Goal: Register for event/course

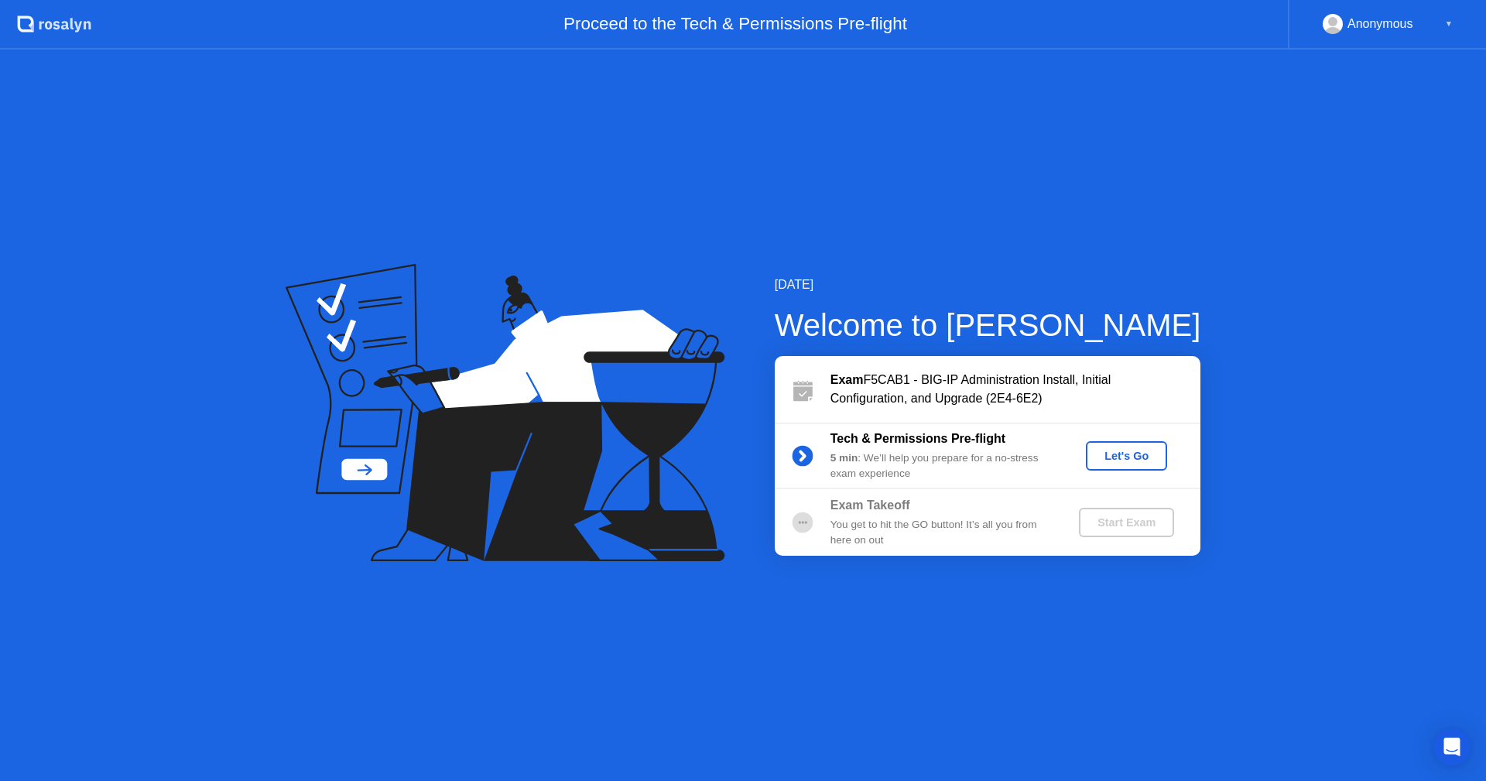
click at [1125, 456] on div "Let's Go" at bounding box center [1126, 456] width 69 height 12
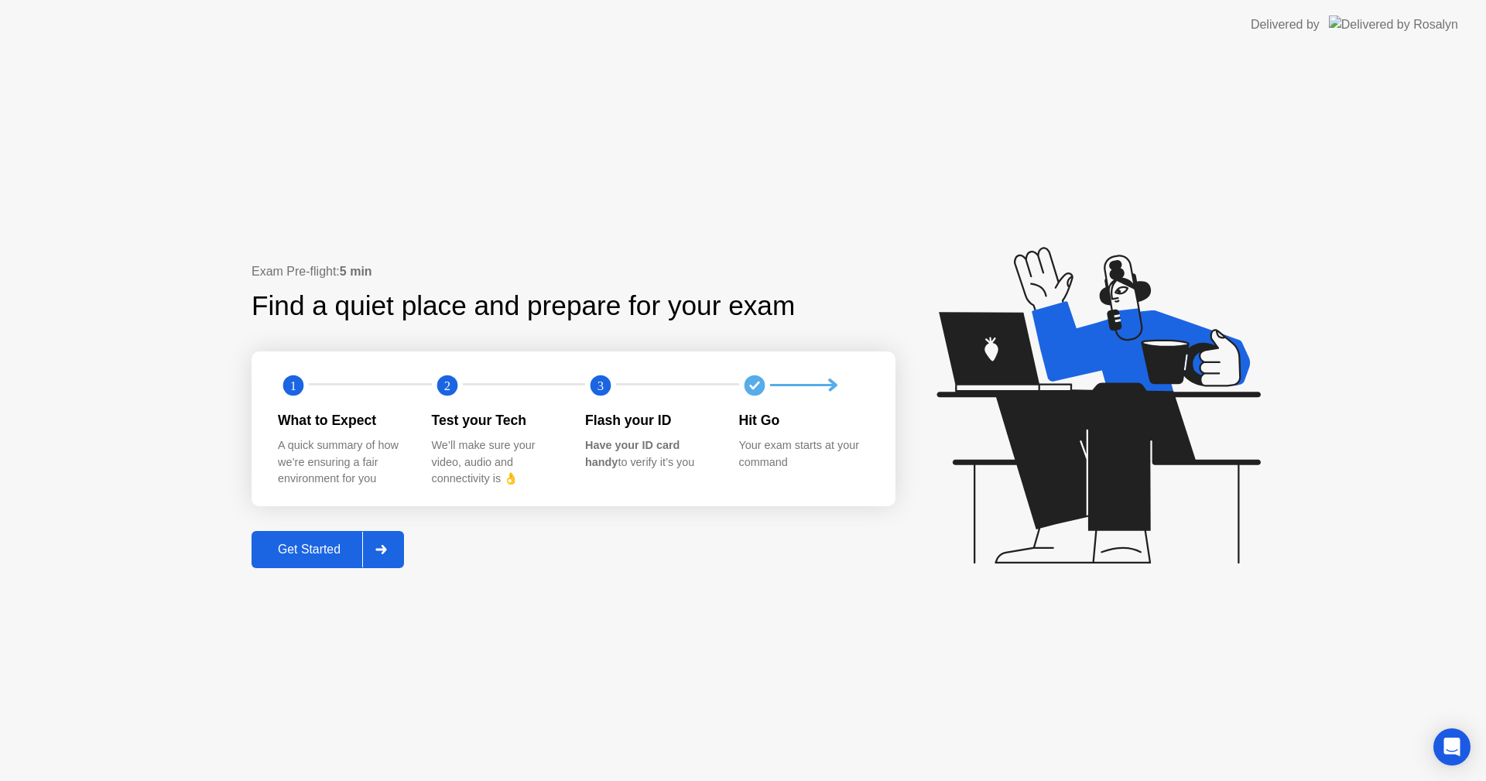
click at [303, 552] on div "Get Started" at bounding box center [309, 549] width 106 height 14
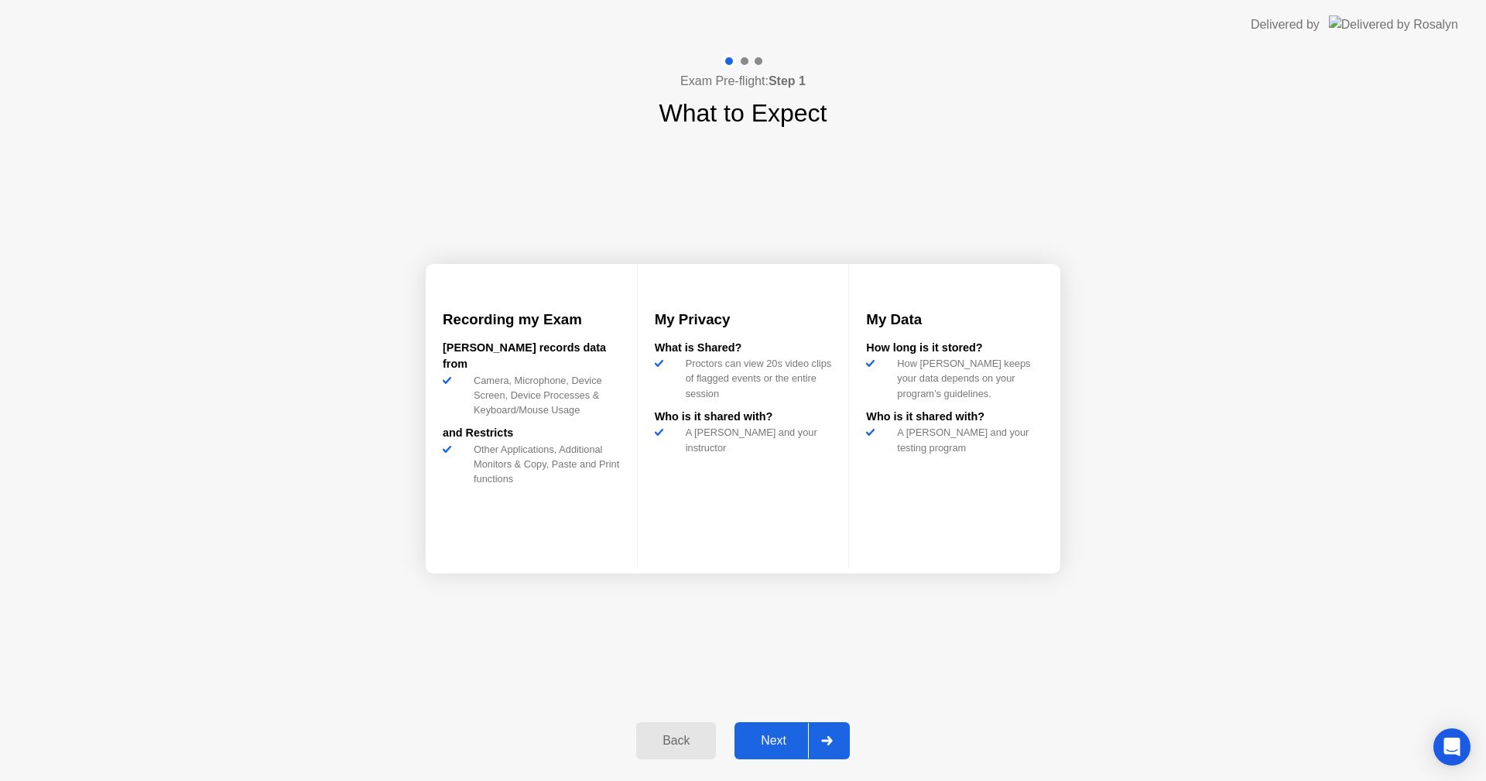
click at [778, 740] on div "Next" at bounding box center [773, 741] width 69 height 14
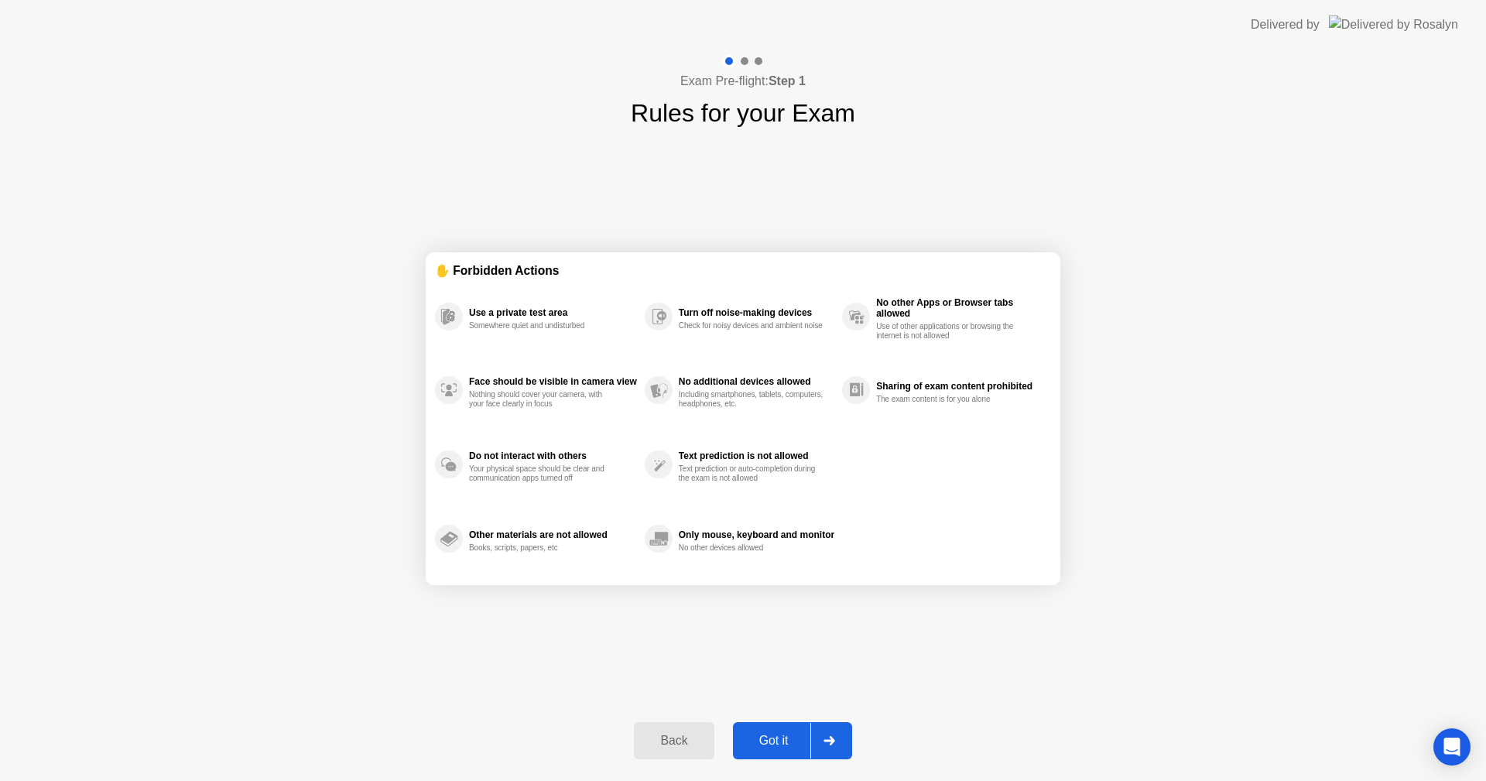
click at [760, 729] on button "Got it" at bounding box center [792, 740] width 119 height 37
select select "**********"
select select "*******"
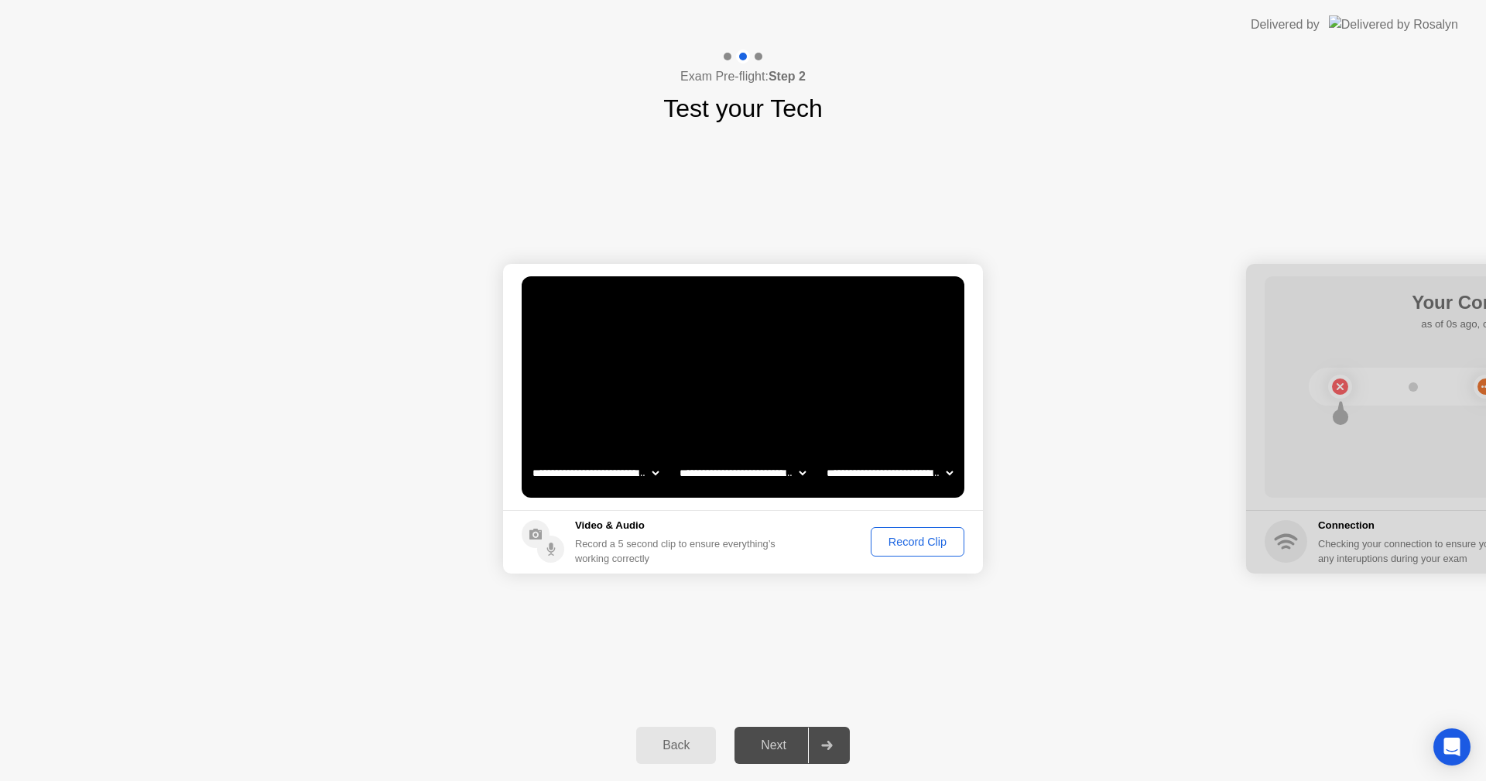
click at [919, 543] on div "Record Clip" at bounding box center [917, 541] width 83 height 12
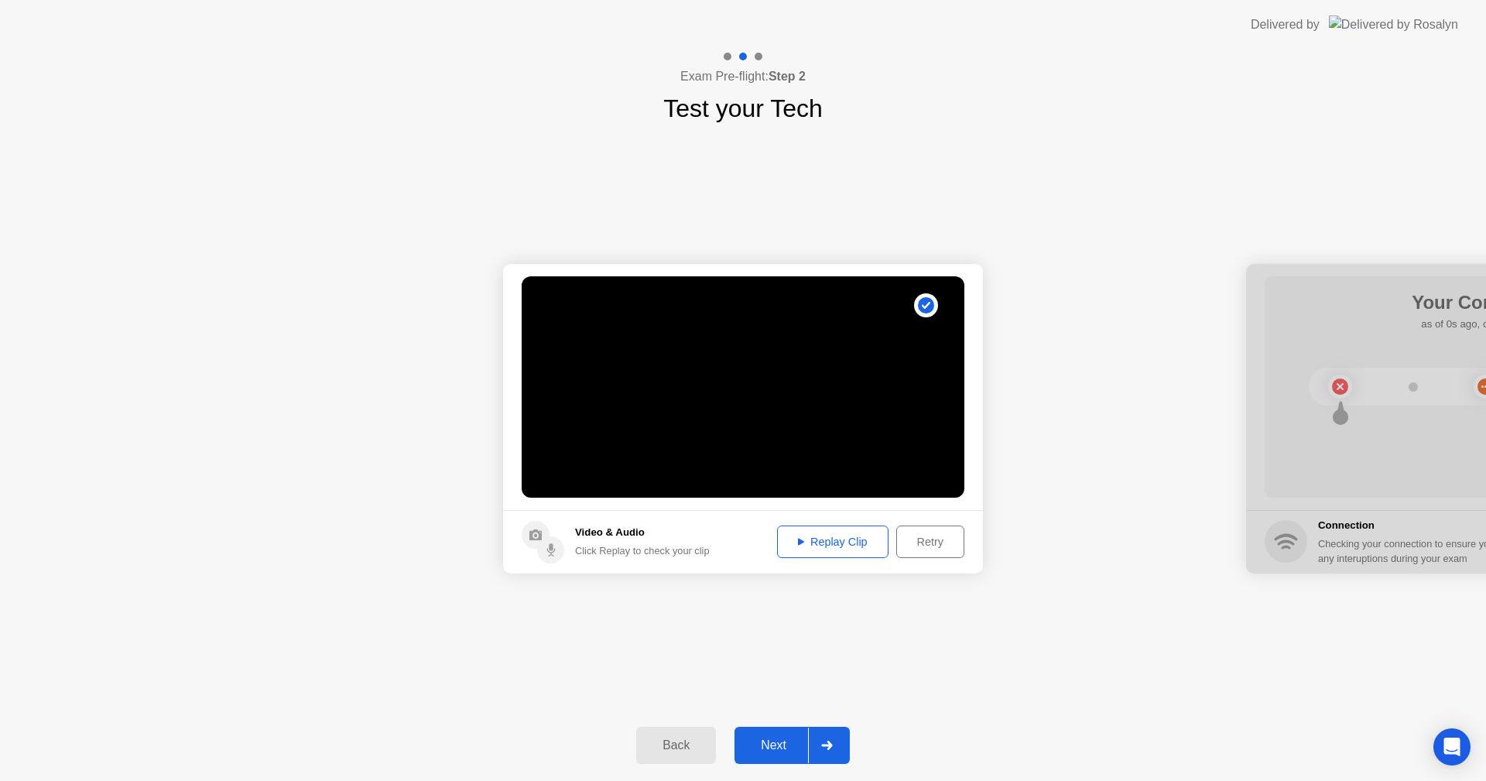
click at [781, 740] on div "Next" at bounding box center [773, 745] width 69 height 14
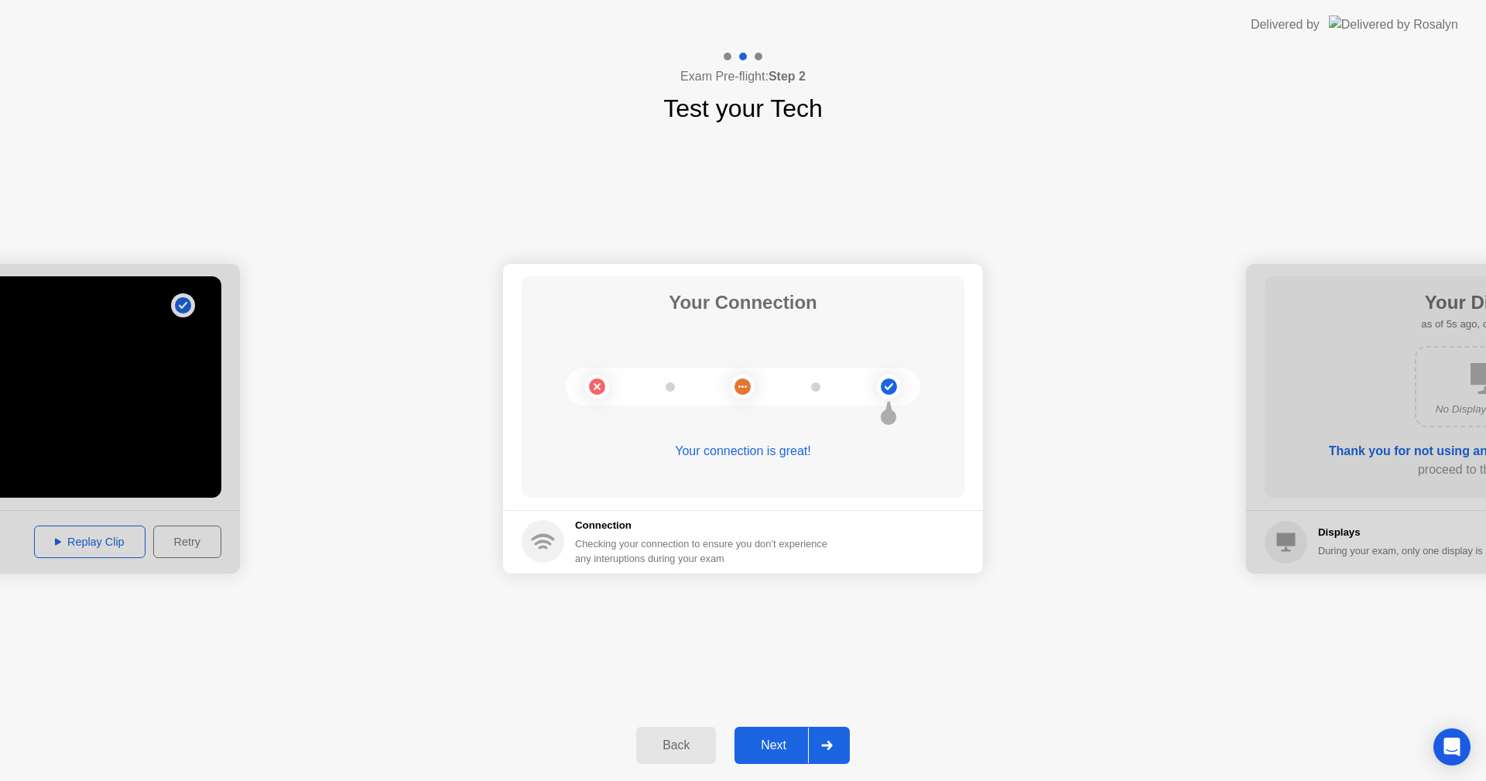
click at [783, 740] on div "Next" at bounding box center [773, 745] width 69 height 14
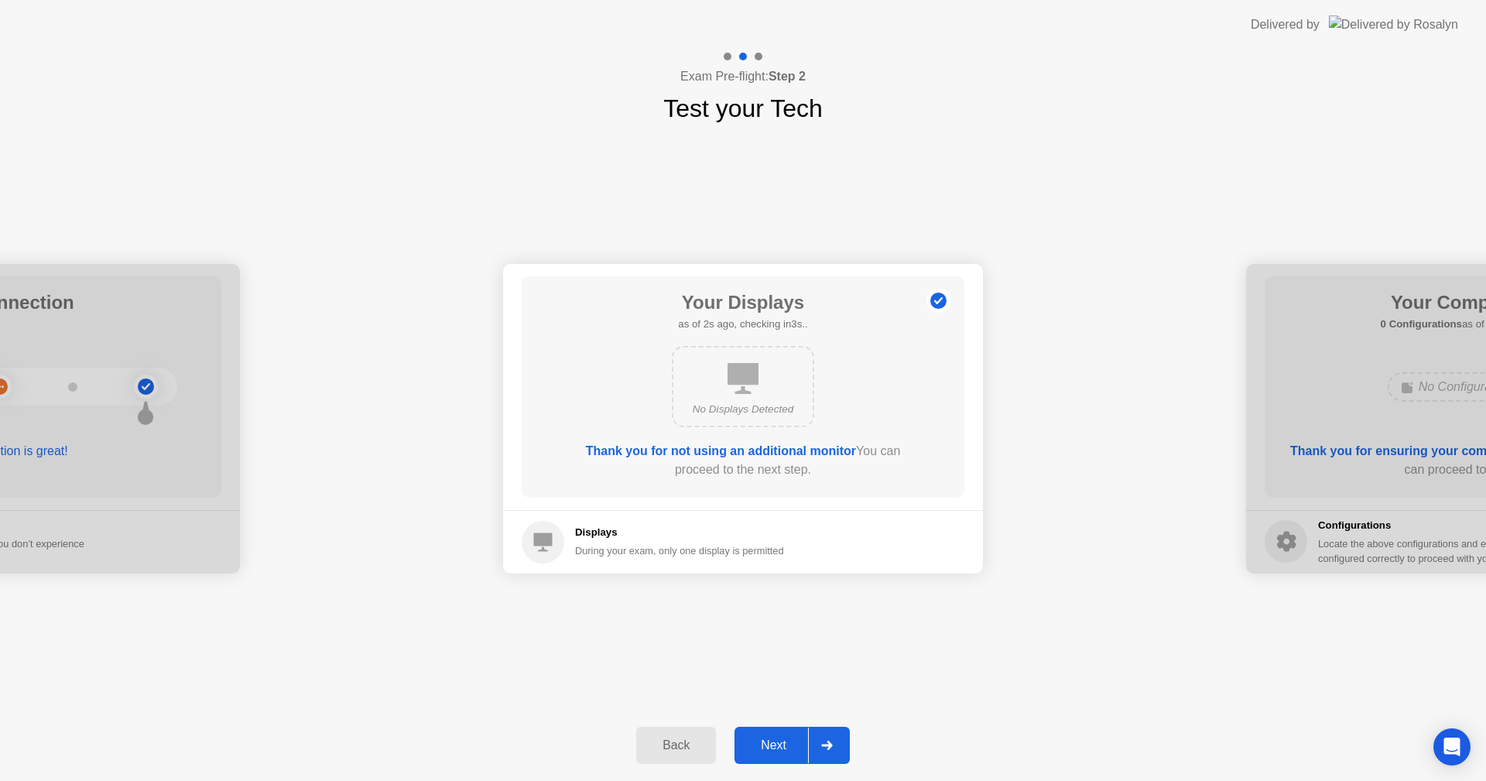
click at [779, 740] on div "Next" at bounding box center [773, 745] width 69 height 14
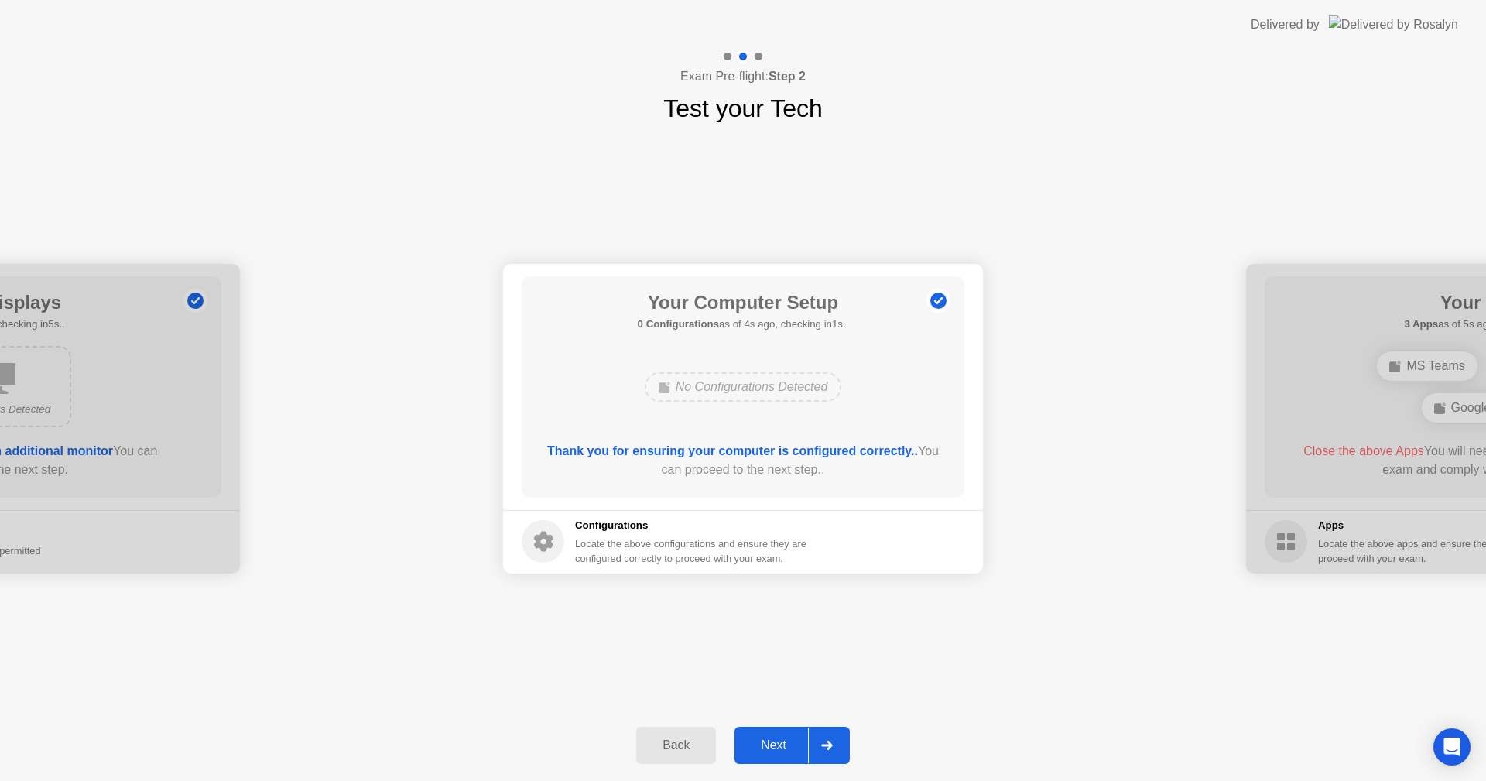
click at [784, 744] on div "Next" at bounding box center [773, 745] width 69 height 14
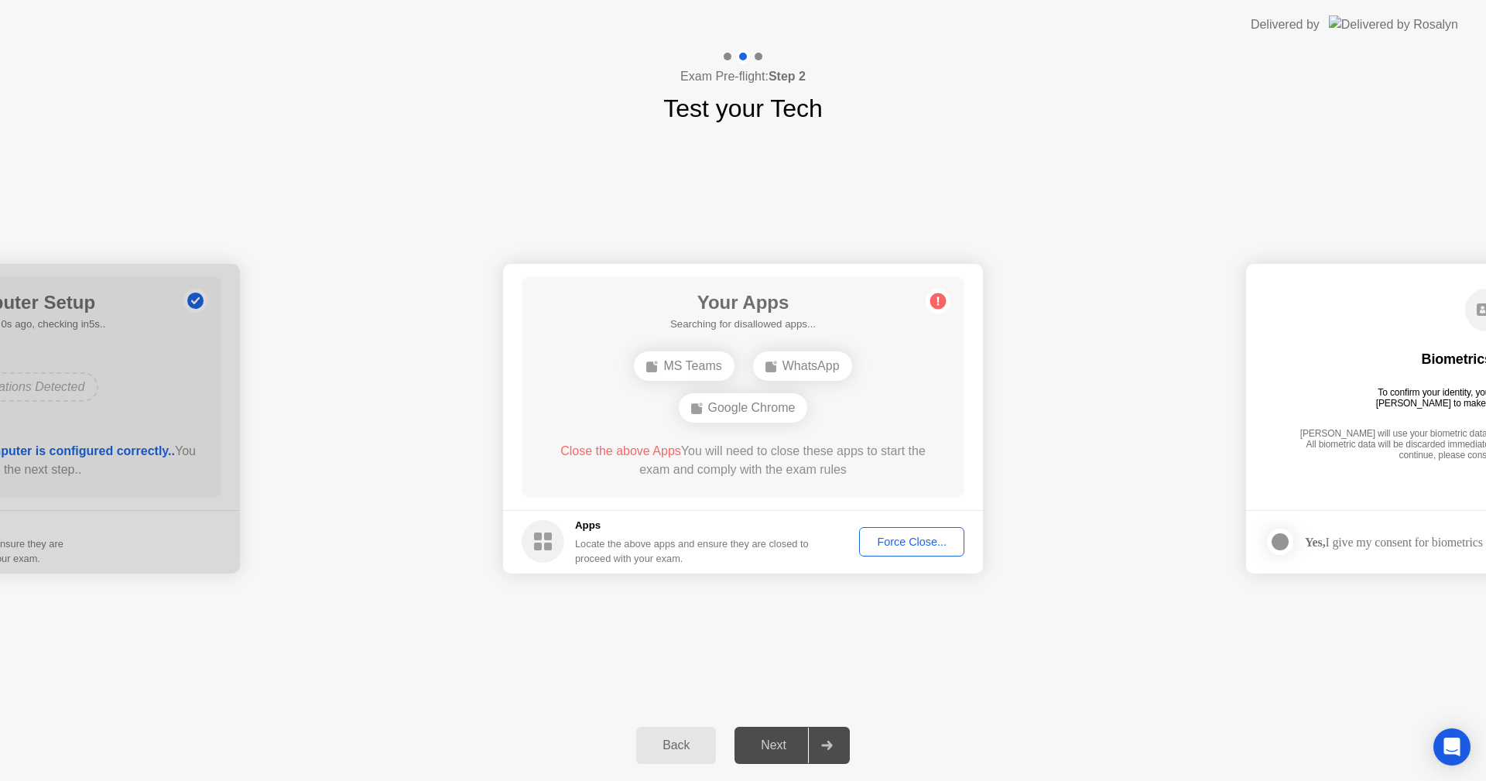
click at [915, 546] on div "Force Close..." at bounding box center [911, 541] width 94 height 12
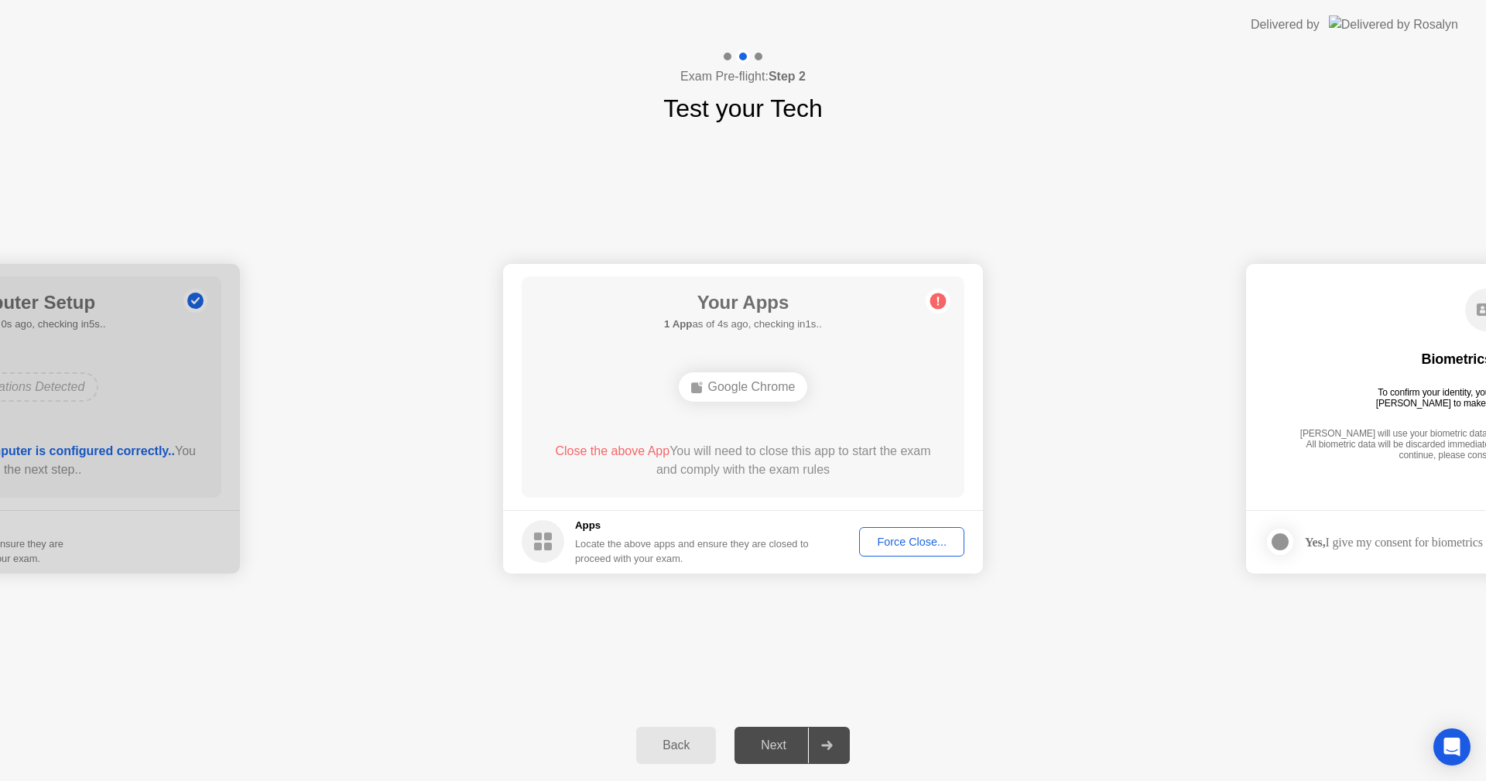
click at [881, 540] on div "Force Close..." at bounding box center [911, 541] width 94 height 12
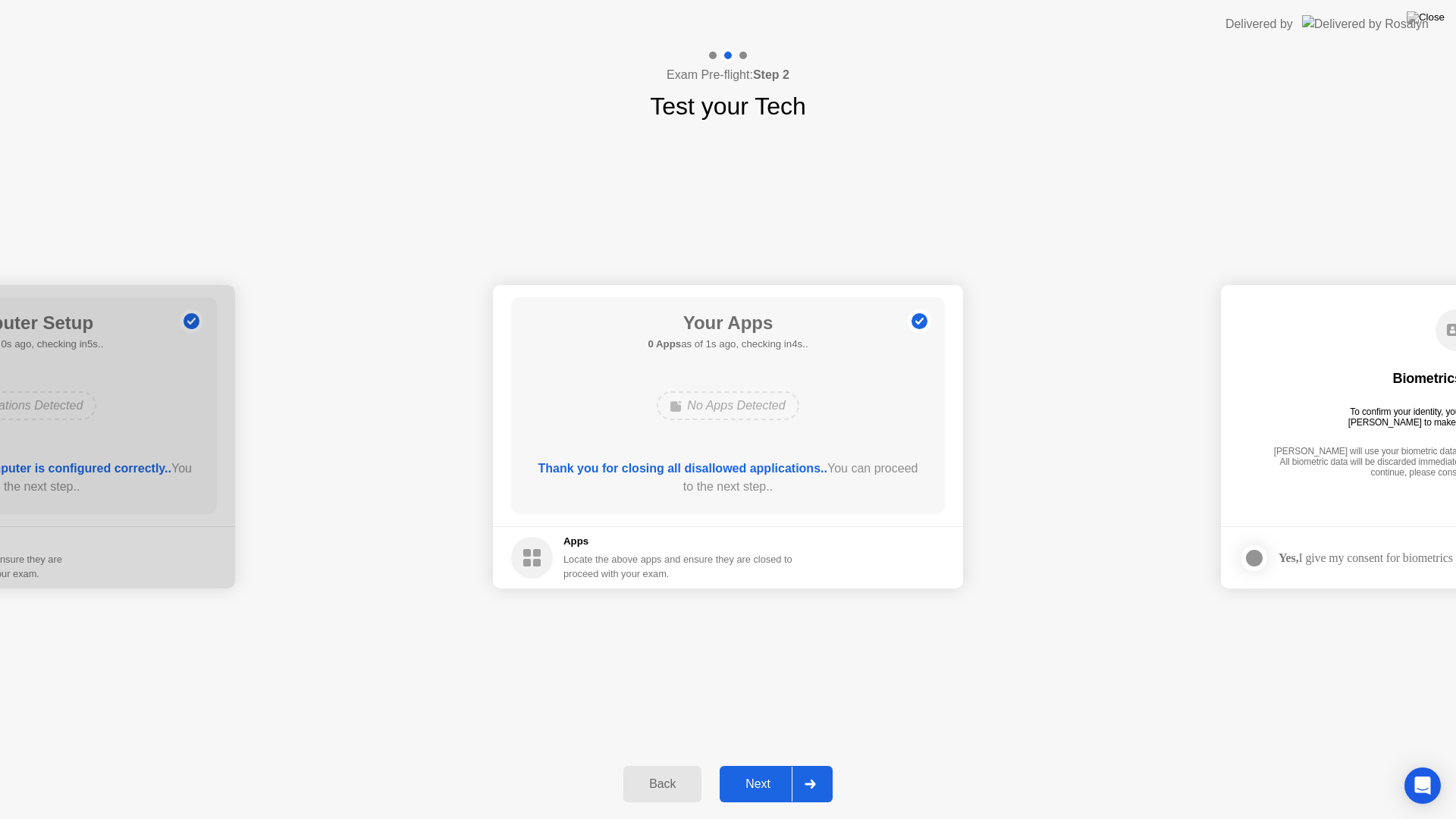
click at [762, 764] on div "Next" at bounding box center [757, 784] width 68 height 14
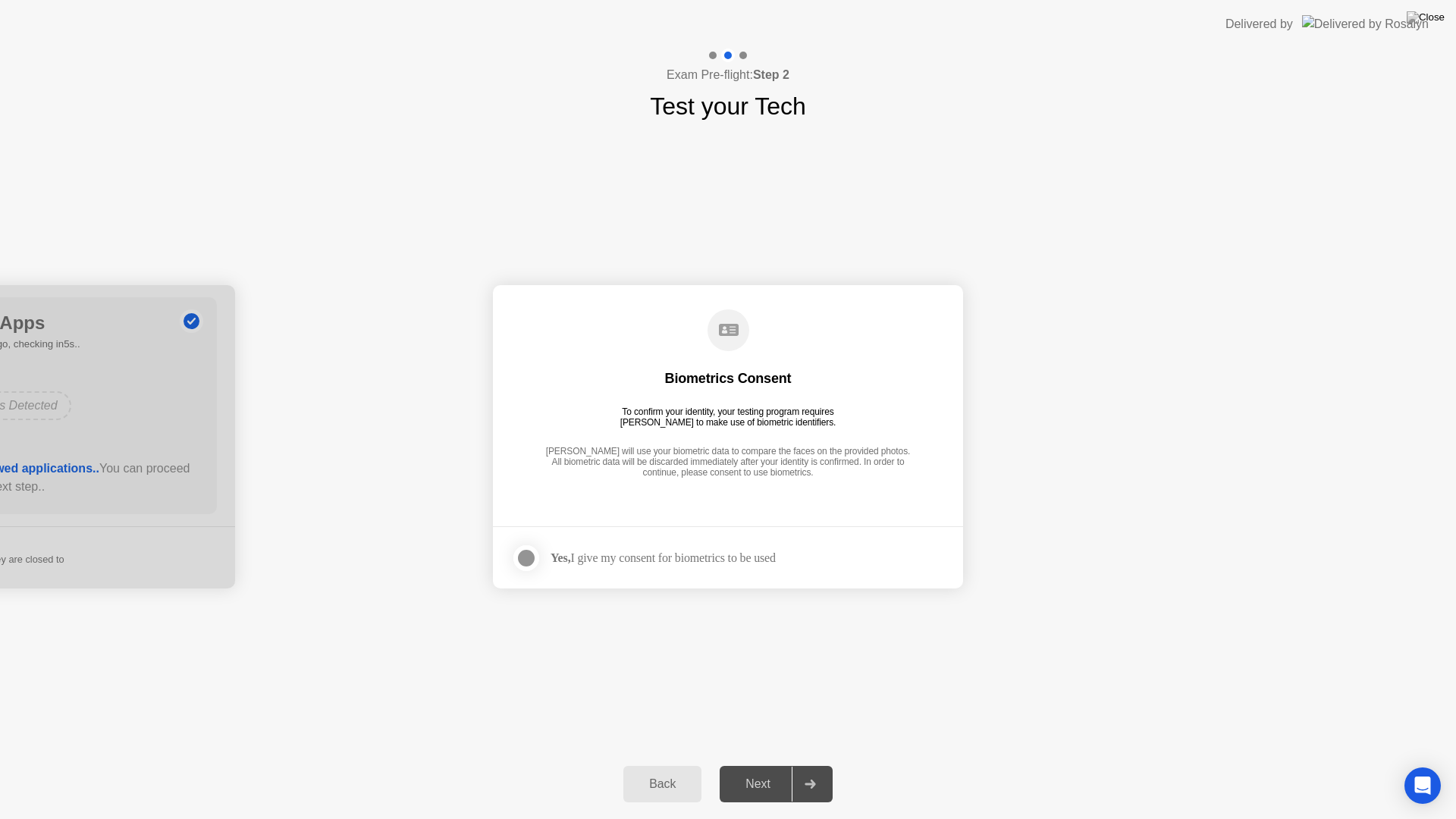
click at [517, 554] on div at bounding box center [526, 557] width 19 height 19
click at [763, 764] on div "Next" at bounding box center [757, 784] width 68 height 14
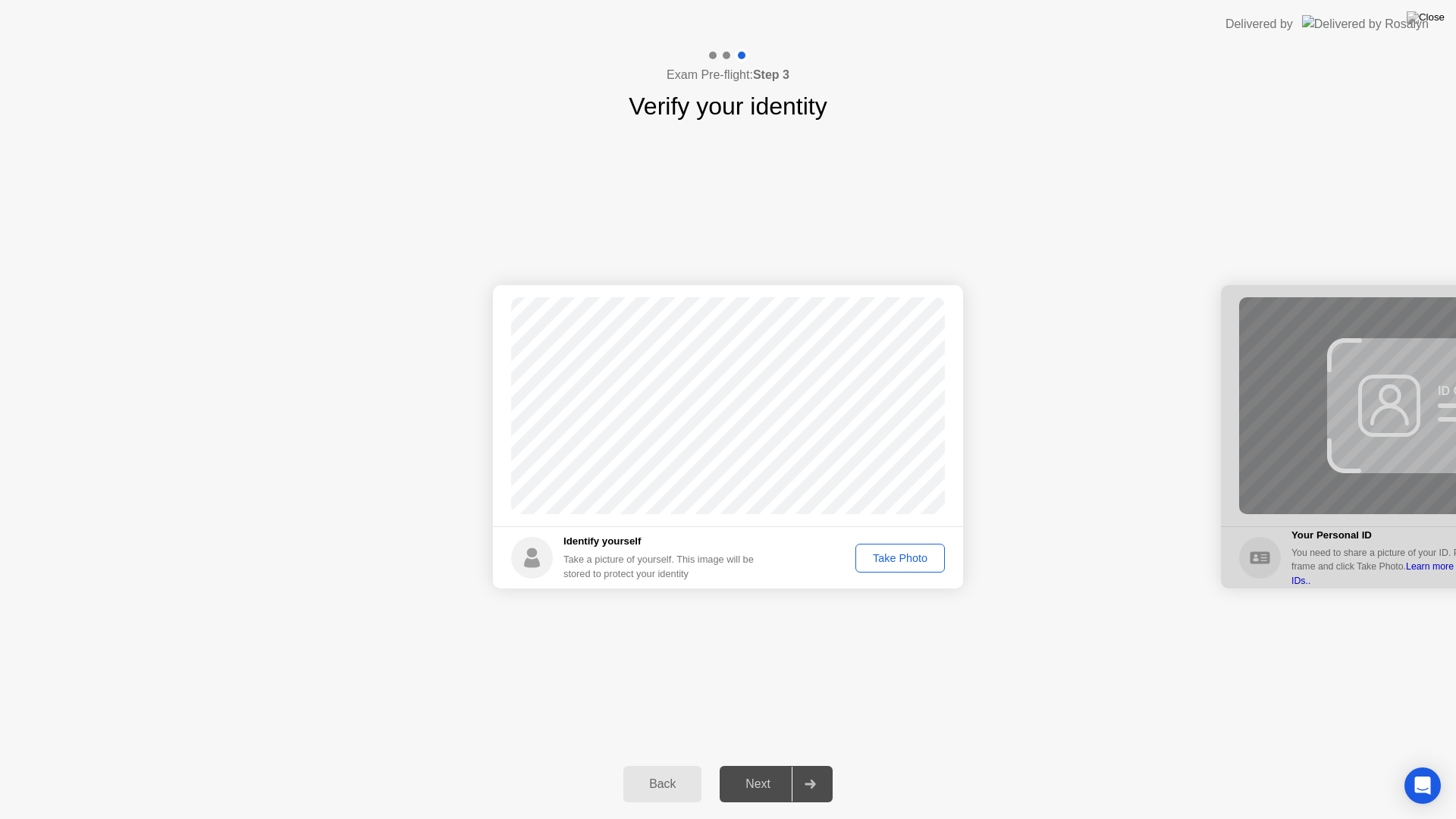
click at [867, 559] on div "Take Photo" at bounding box center [899, 557] width 78 height 12
click at [930, 561] on div "Retake" at bounding box center [909, 557] width 59 height 12
click at [903, 571] on button "Take Photo" at bounding box center [899, 557] width 89 height 28
click at [744, 764] on div "Next" at bounding box center [757, 784] width 68 height 14
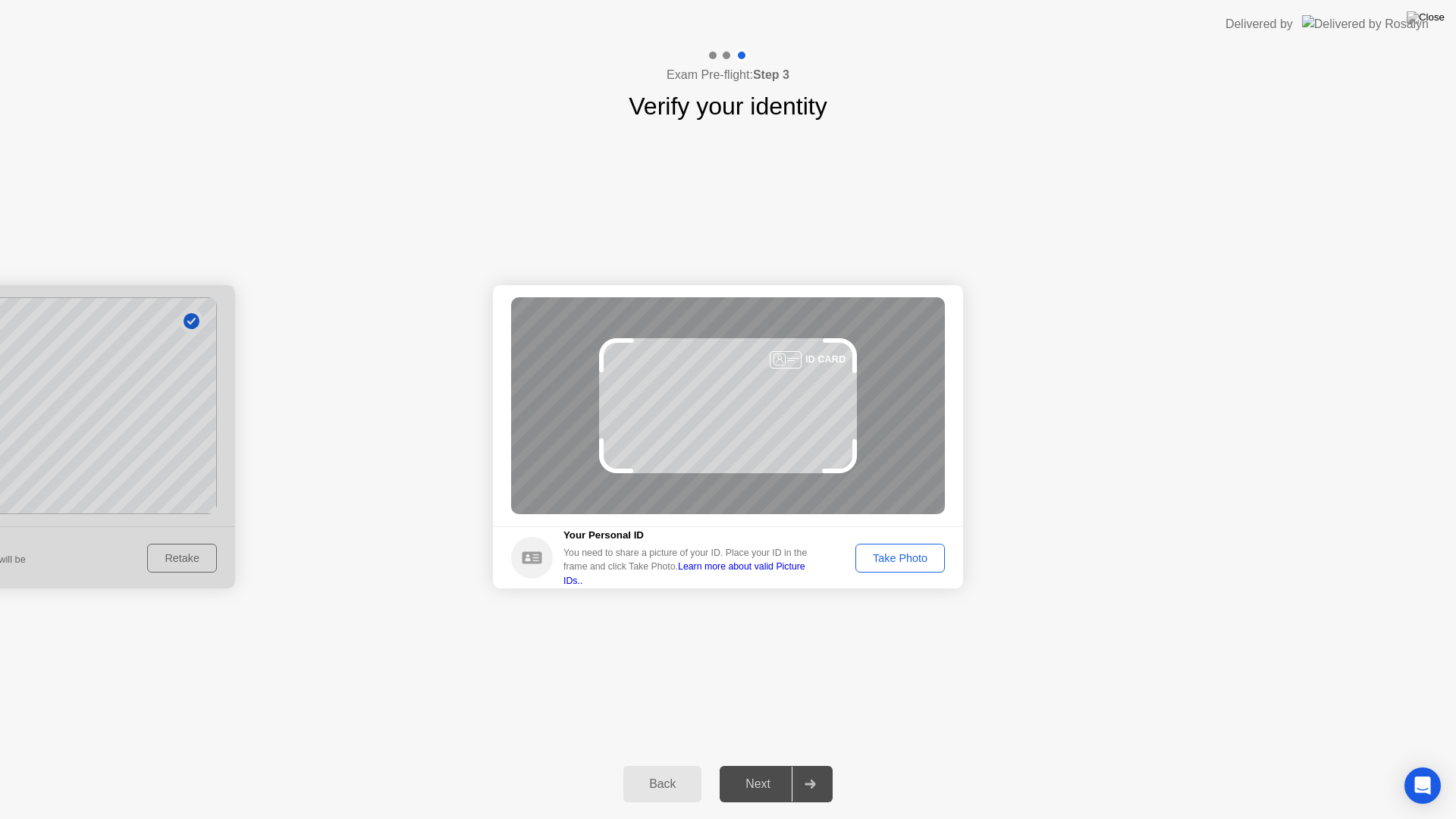
click at [909, 561] on div "Take Photo" at bounding box center [899, 557] width 78 height 12
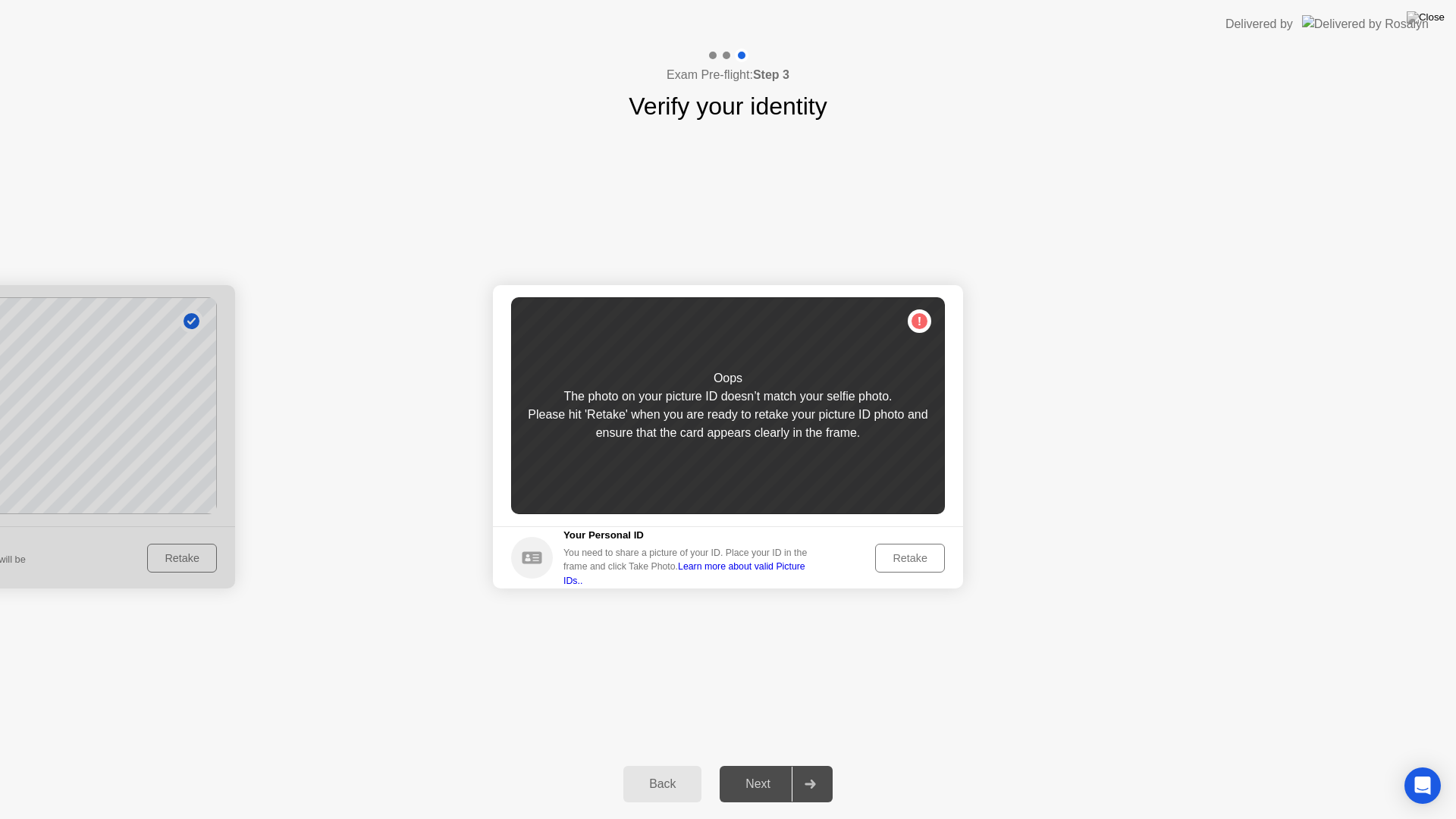
click at [909, 561] on div "Retake" at bounding box center [909, 557] width 59 height 12
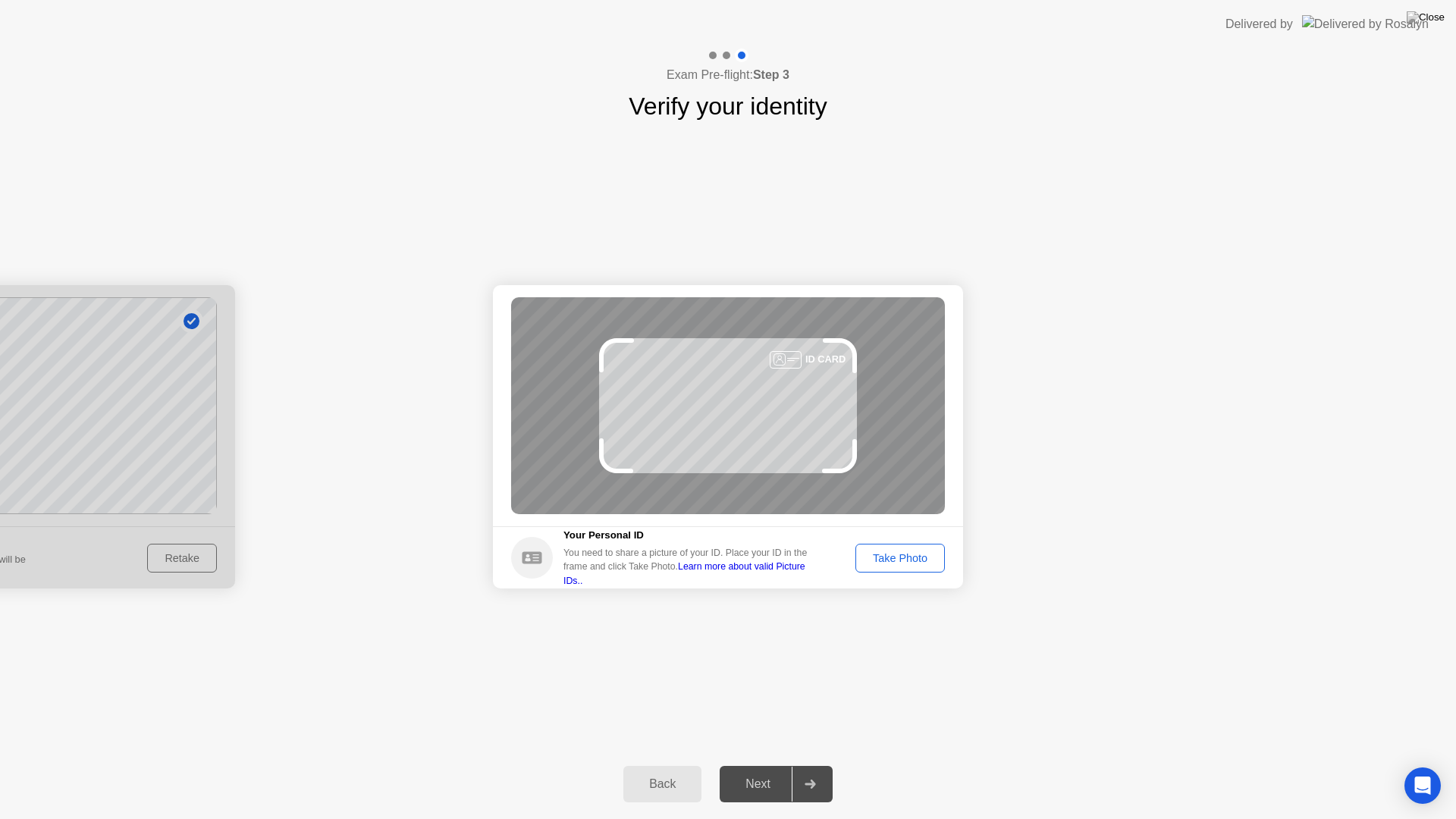
click at [931, 564] on div "Take Photo" at bounding box center [899, 557] width 78 height 12
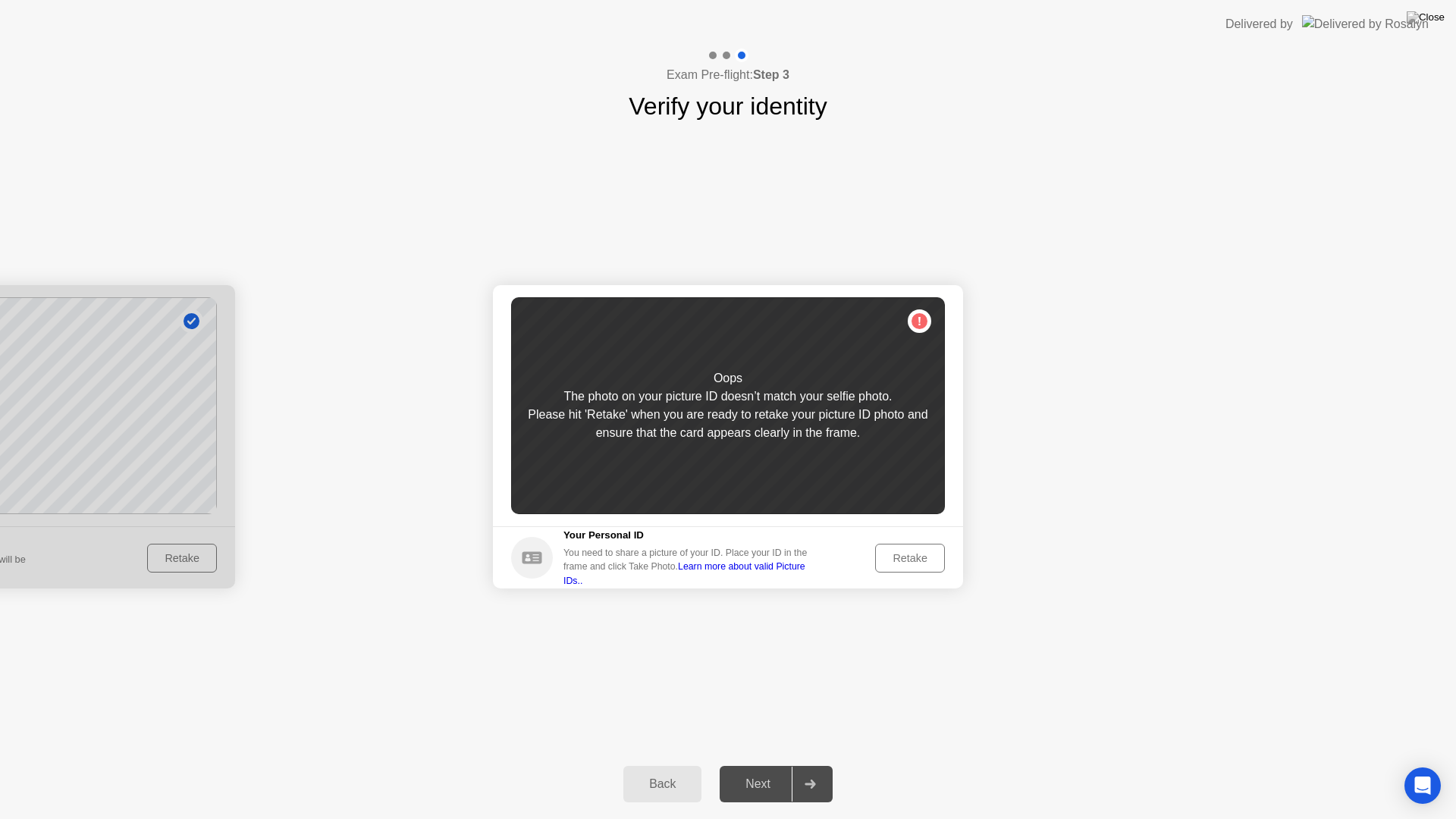
click at [930, 564] on div "Retake" at bounding box center [909, 557] width 59 height 12
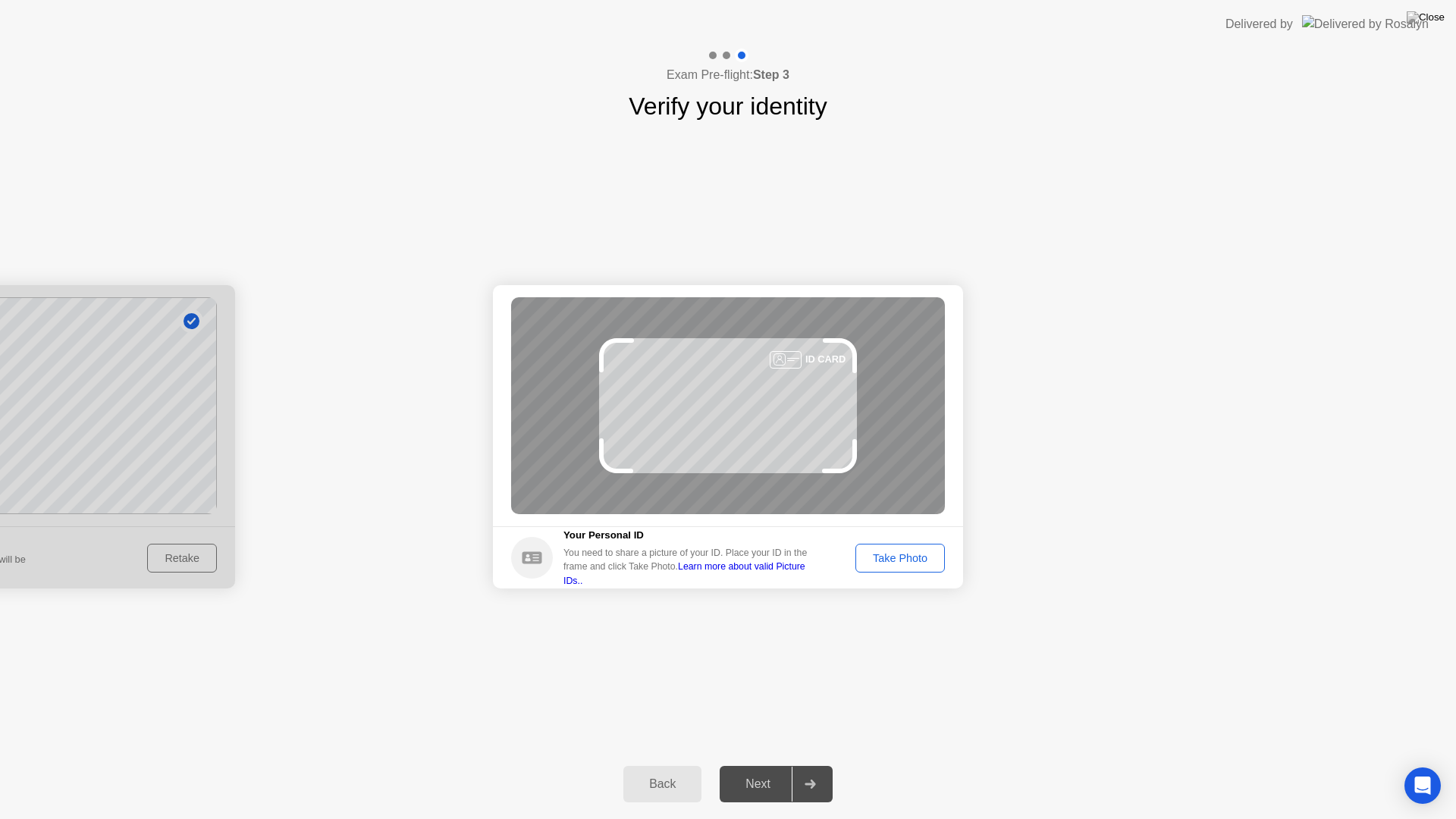
click at [897, 557] on div "Take Photo" at bounding box center [899, 557] width 78 height 12
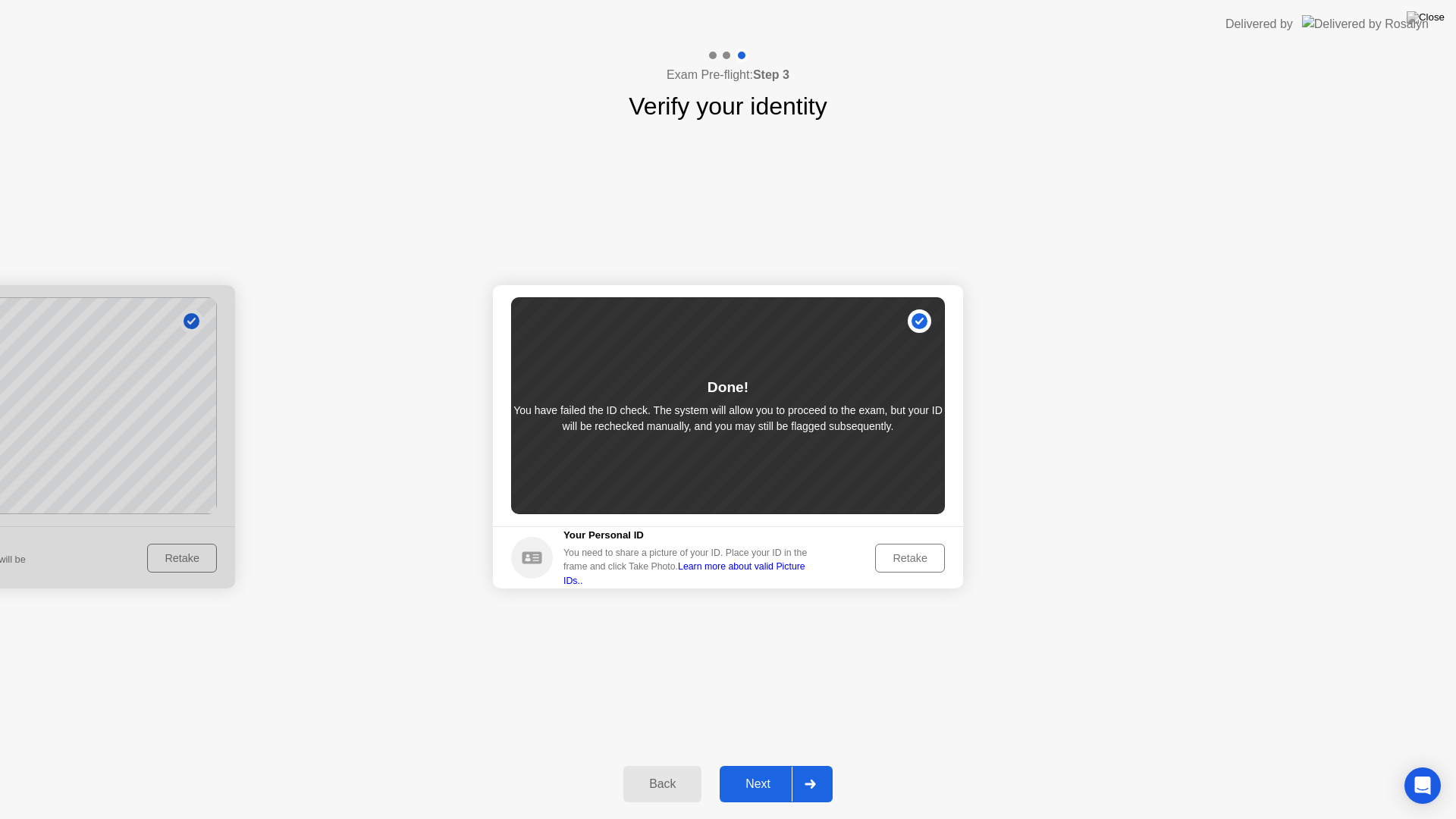
click at [759, 764] on div "Next" at bounding box center [757, 784] width 68 height 14
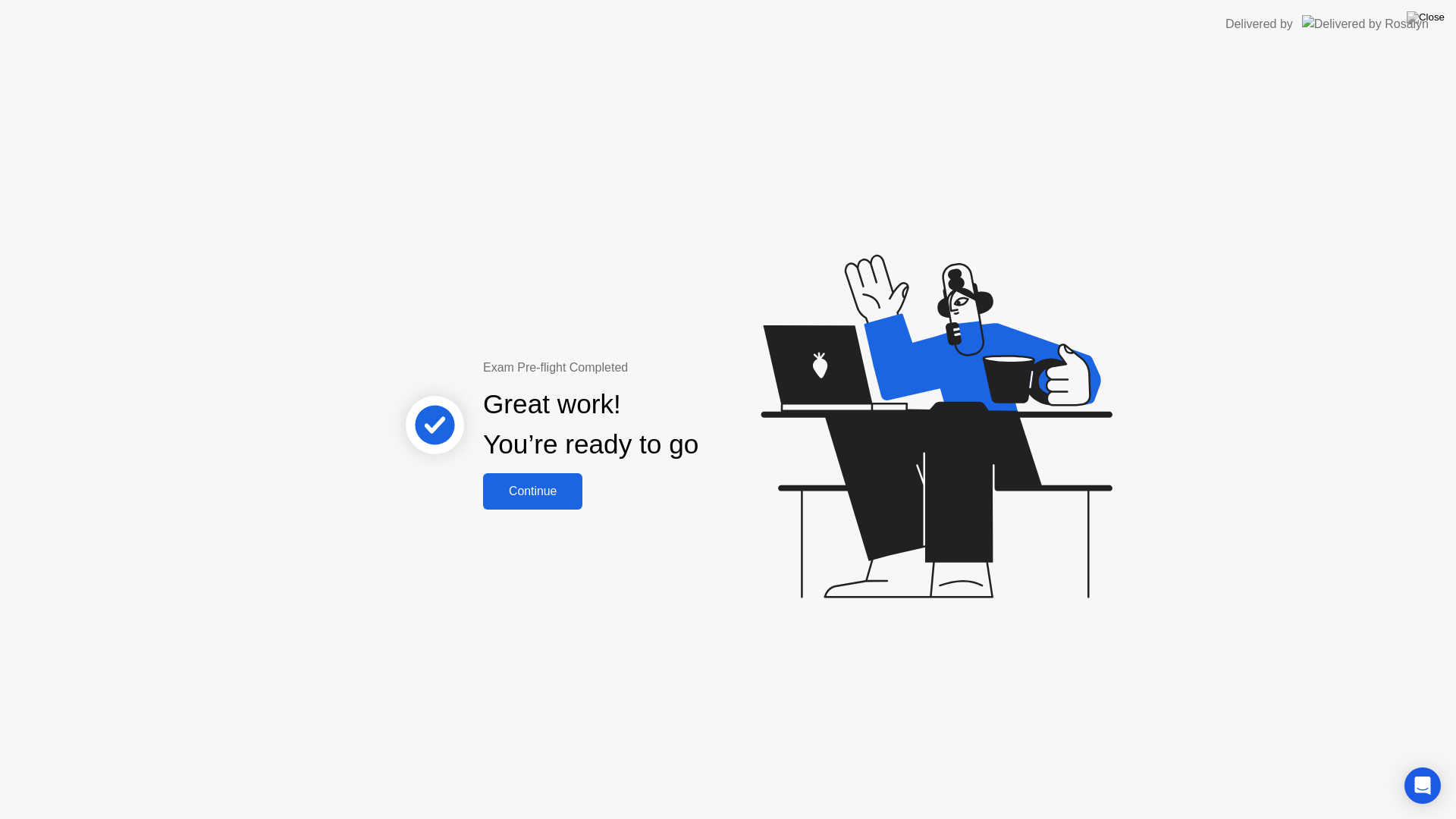
click at [540, 488] on div "Continue" at bounding box center [533, 491] width 90 height 14
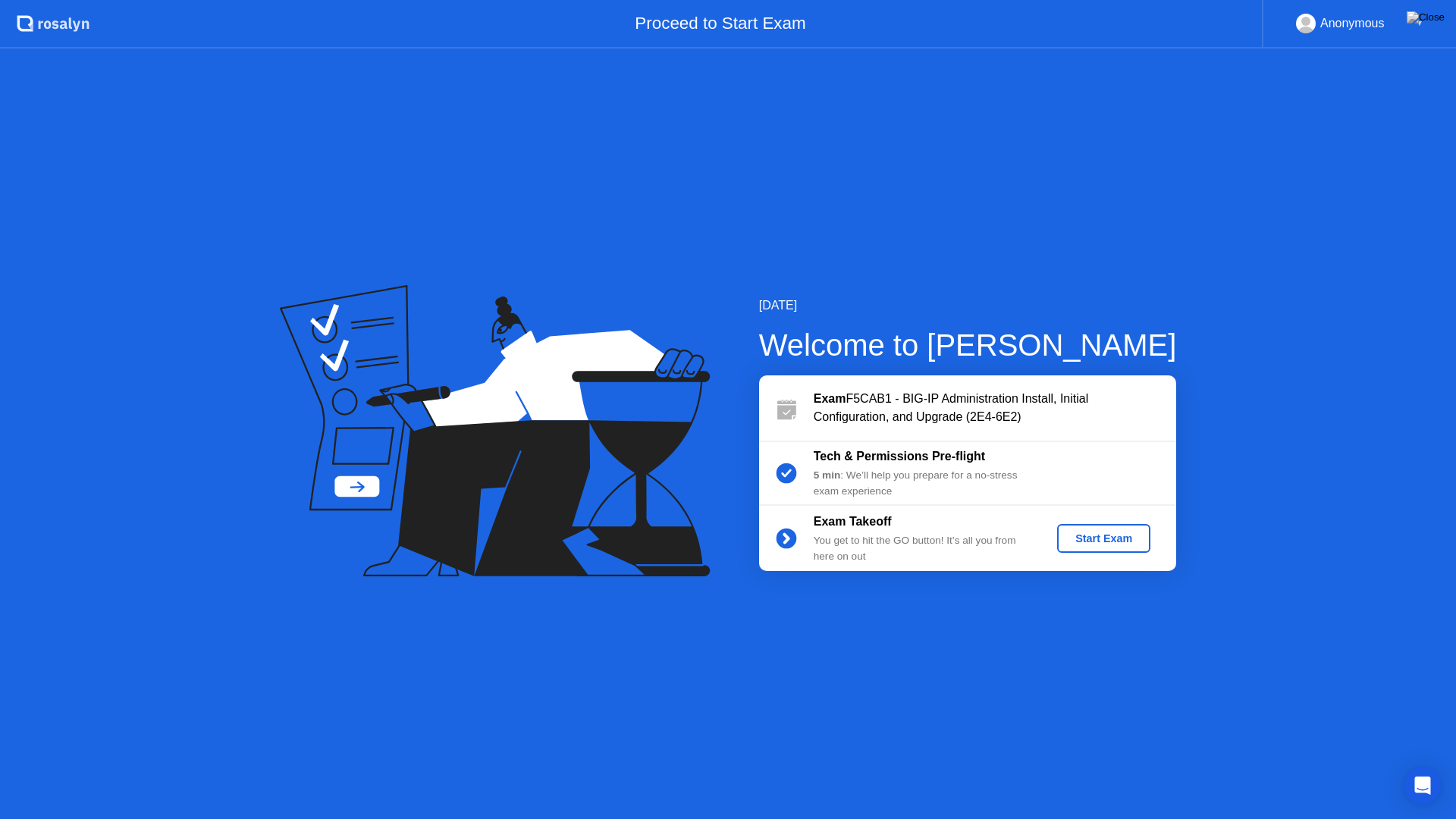
click at [1106, 547] on button "Start Exam" at bounding box center [1103, 538] width 93 height 28
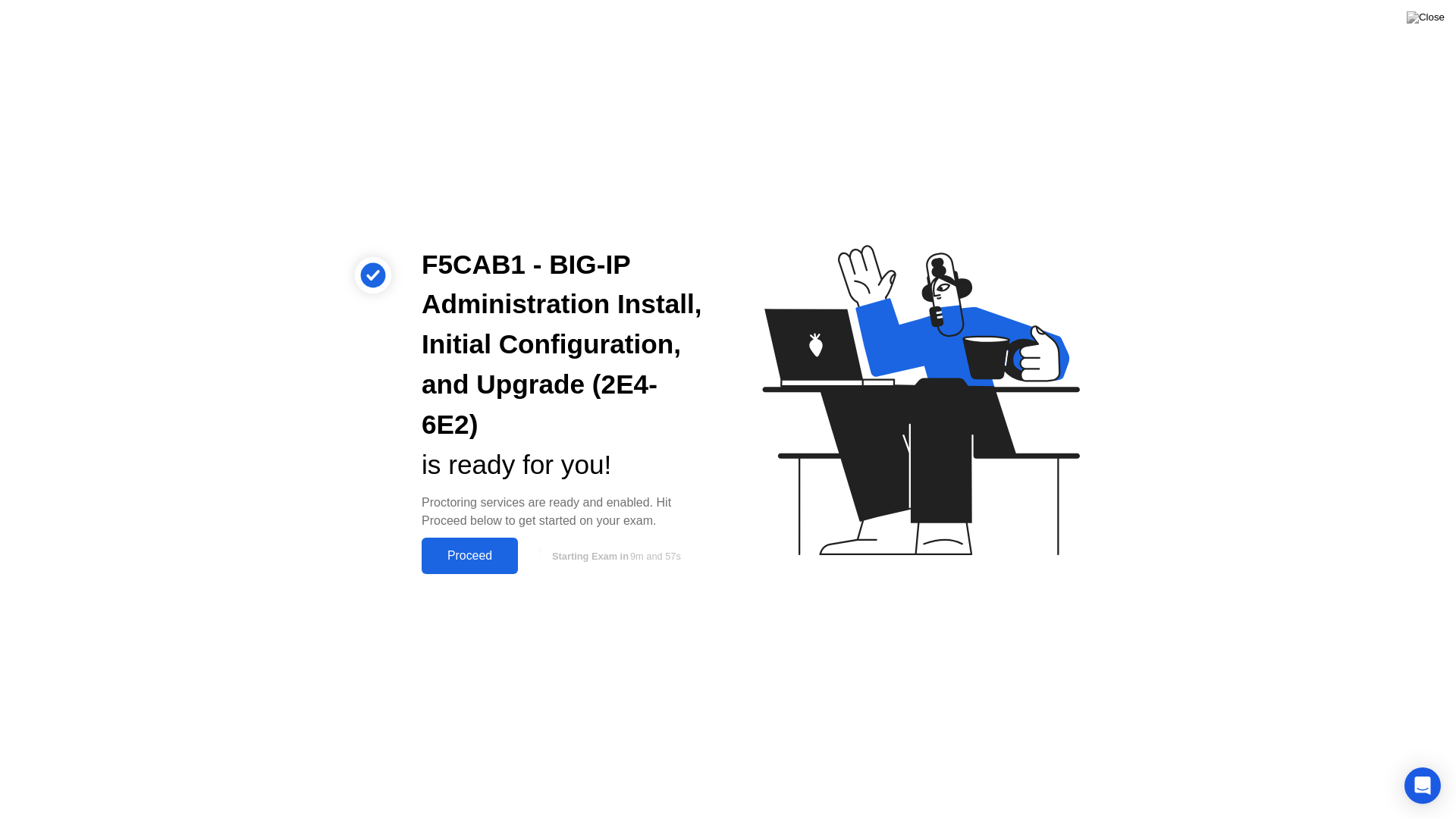
click at [437, 557] on div "Proceed" at bounding box center [469, 555] width 87 height 14
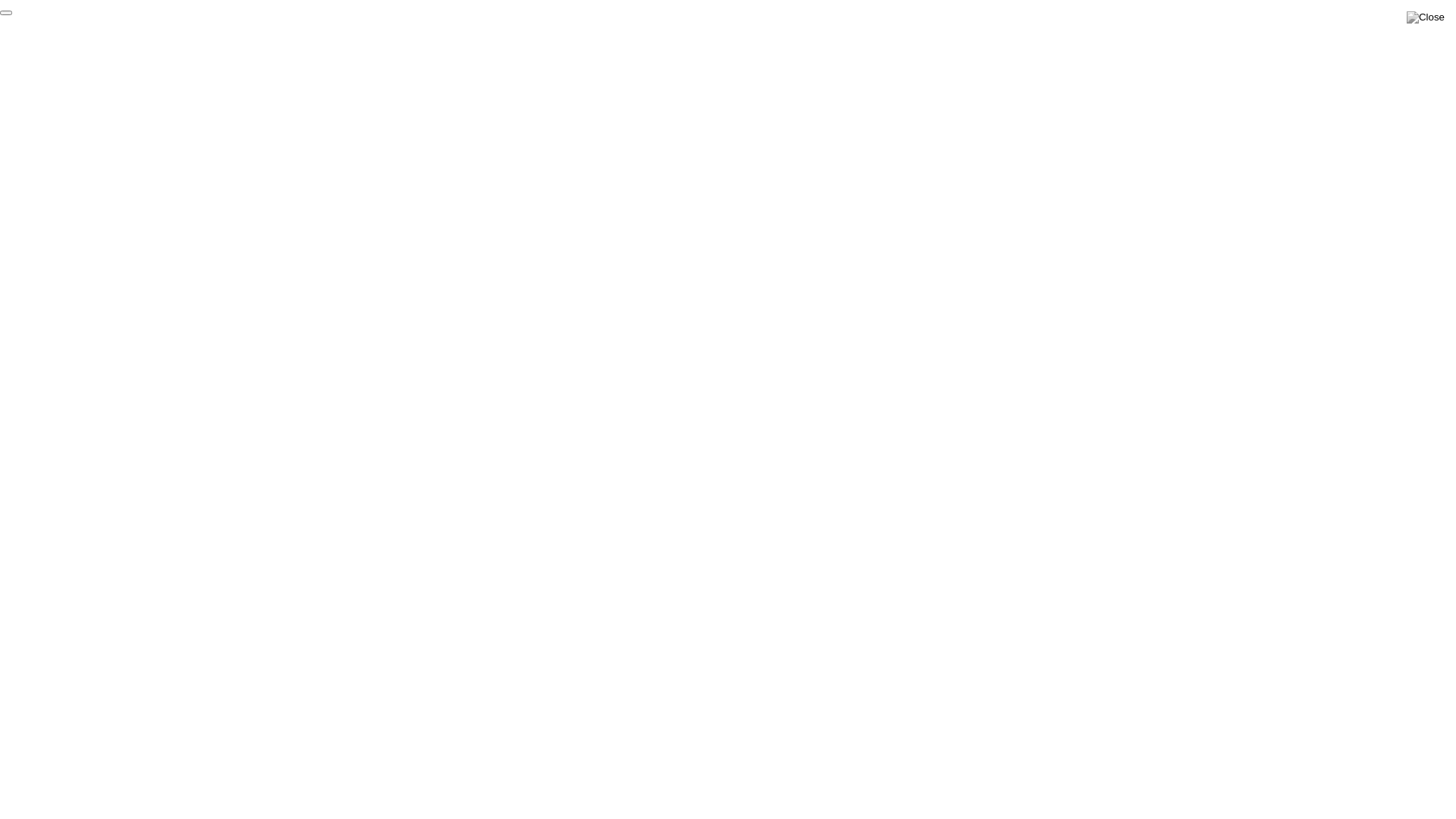
click div "End Proctoring Session"
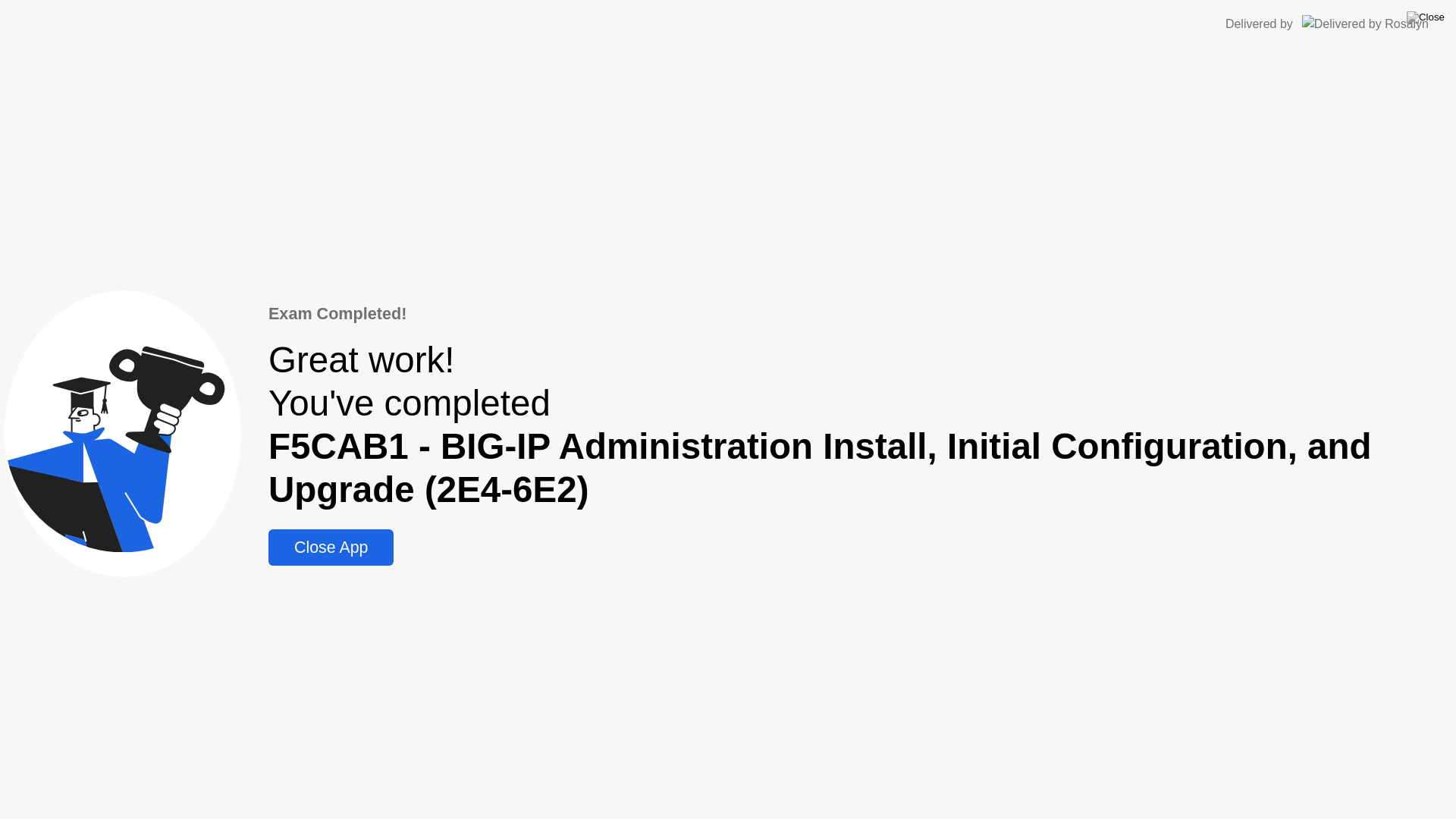
click at [314, 547] on div "Close App" at bounding box center [331, 547] width 116 height 19
